Goal: Check status: Check status

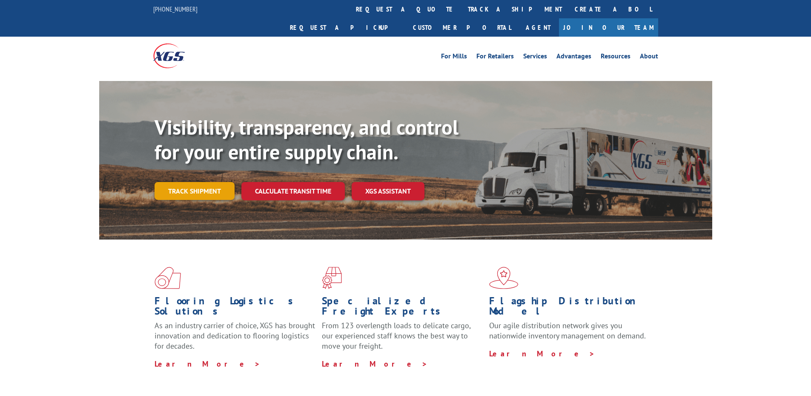
click at [201, 182] on link "Track shipment" at bounding box center [195, 191] width 80 height 18
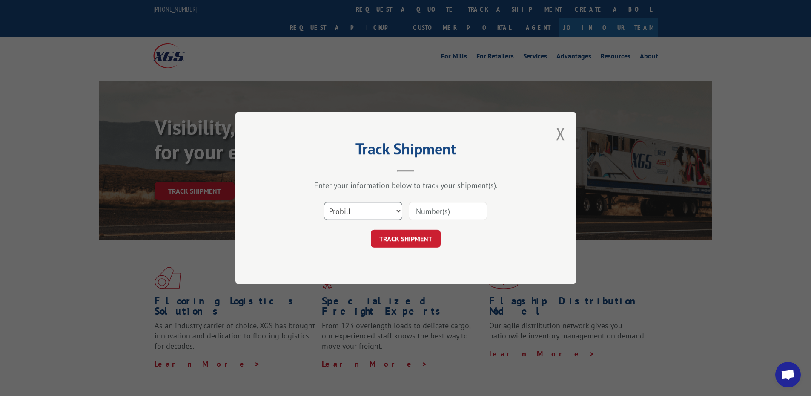
click at [386, 209] on select "Select category... Probill BOL PO" at bounding box center [363, 211] width 78 height 18
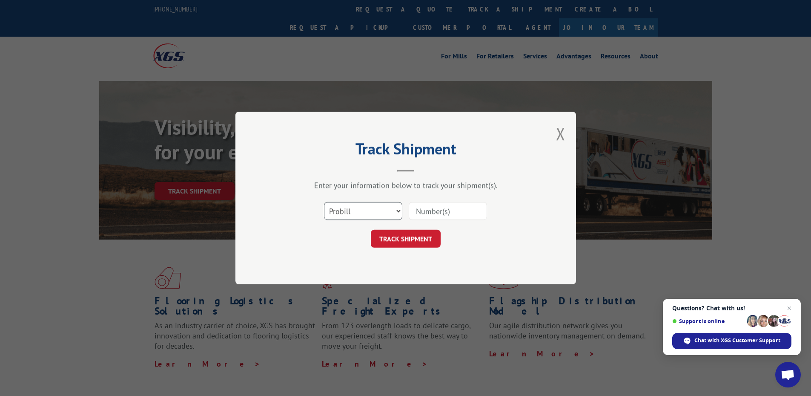
select select "bol"
click at [324, 202] on select "Select category... Probill BOL PO" at bounding box center [363, 211] width 78 height 18
click at [438, 210] on input at bounding box center [448, 211] width 78 height 18
paste input "3365774"
type input "3365774"
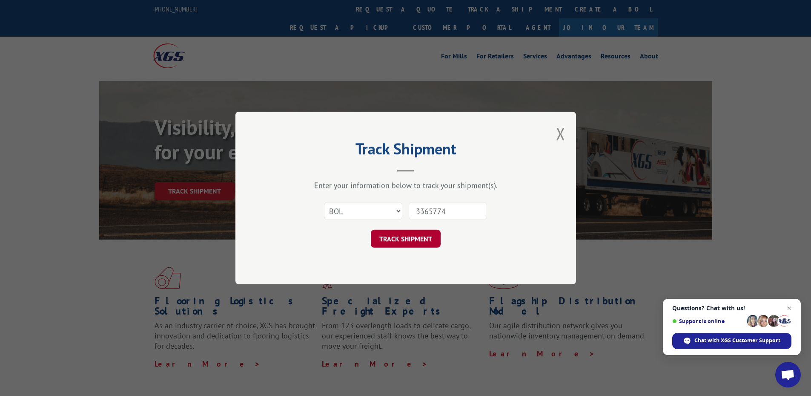
click at [422, 235] on button "TRACK SHIPMENT" at bounding box center [406, 239] width 70 height 18
